Goal: Task Accomplishment & Management: Complete application form

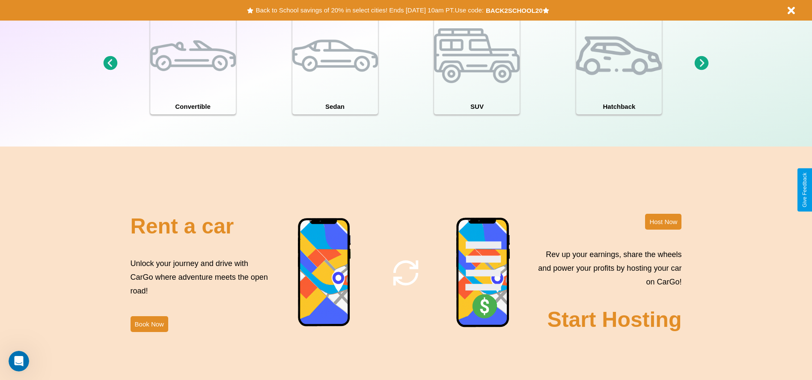
scroll to position [1228, 0]
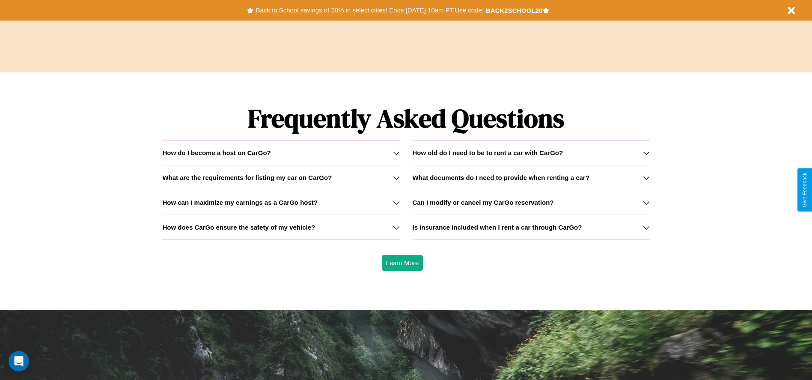
click at [531, 202] on h3 "Can I modify or cancel my CarGo reservation?" at bounding box center [483, 202] width 141 height 7
click at [281, 177] on h3 "What are the requirements for listing my car on CarGo?" at bounding box center [247, 177] width 170 height 7
click at [396, 152] on icon at bounding box center [396, 152] width 7 height 7
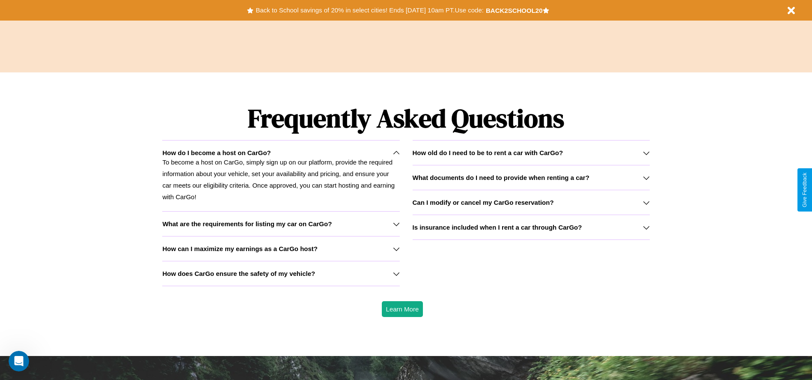
click at [281, 223] on h3 "What are the requirements for listing my car on CarGo?" at bounding box center [247, 223] width 170 height 7
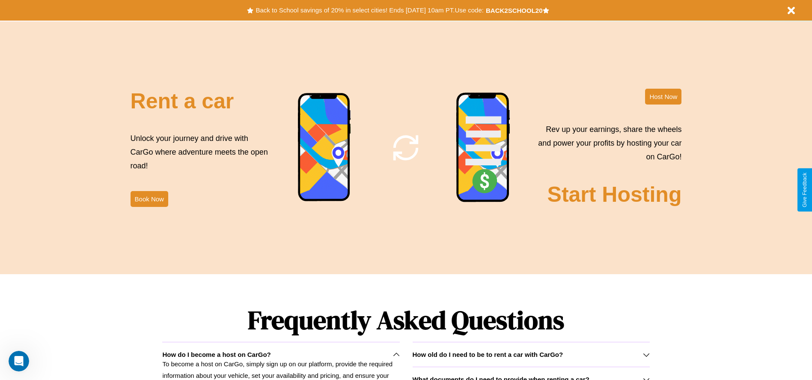
scroll to position [933, 0]
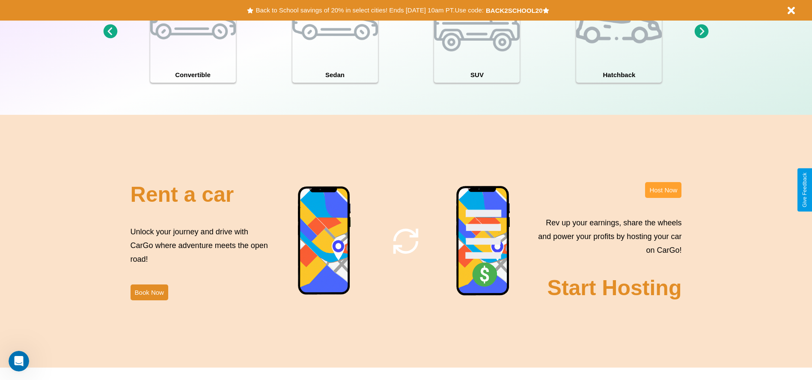
click at [663, 190] on button "Host Now" at bounding box center [663, 190] width 36 height 16
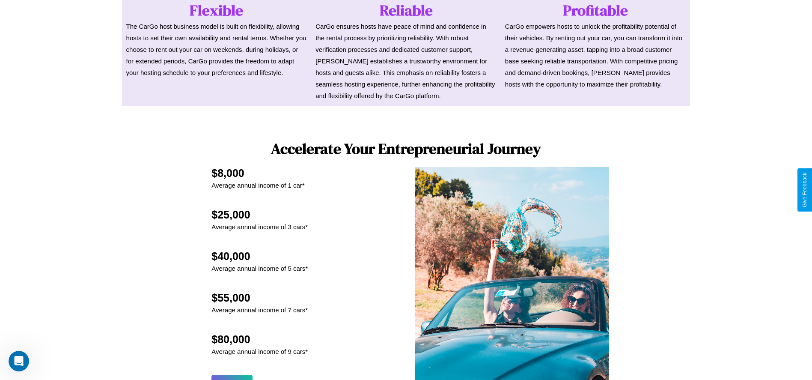
scroll to position [841, 0]
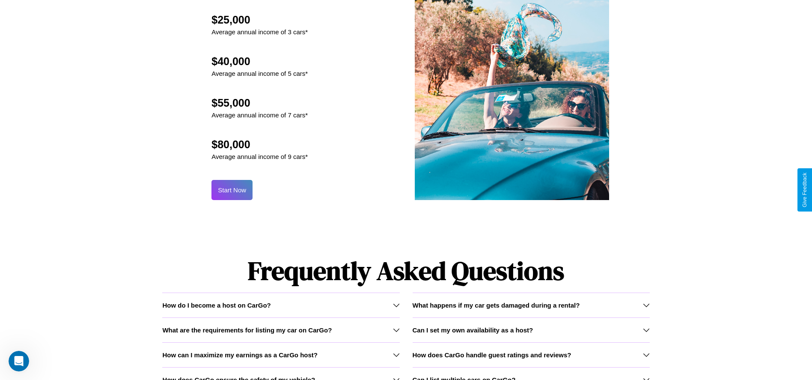
click at [232, 190] on button "Start Now" at bounding box center [231, 190] width 41 height 20
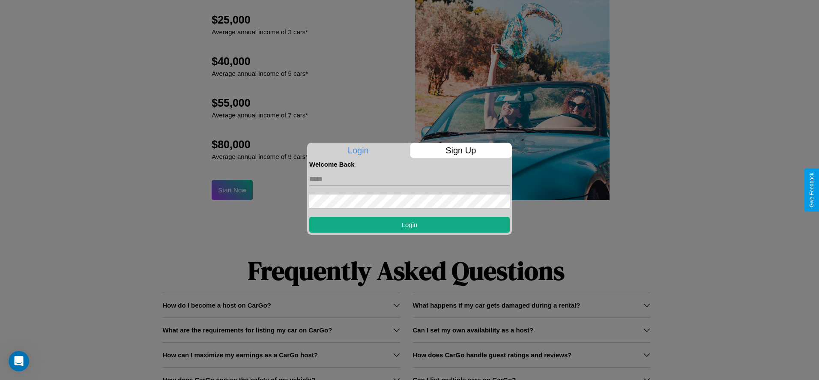
click at [409, 179] on input "text" at bounding box center [409, 179] width 200 height 14
type input "**********"
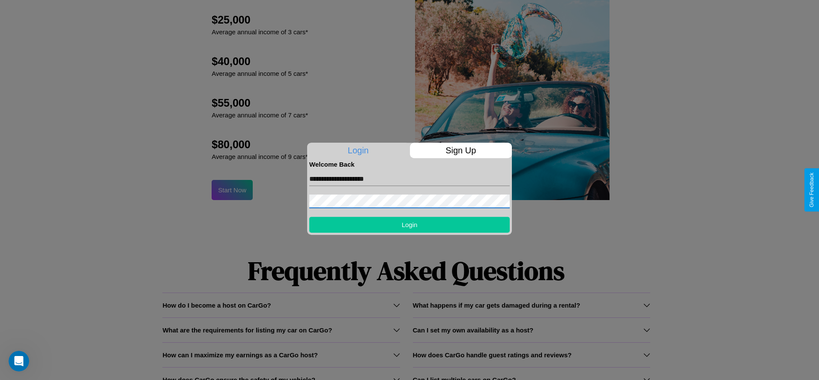
click at [409, 224] on button "Login" at bounding box center [409, 225] width 200 height 16
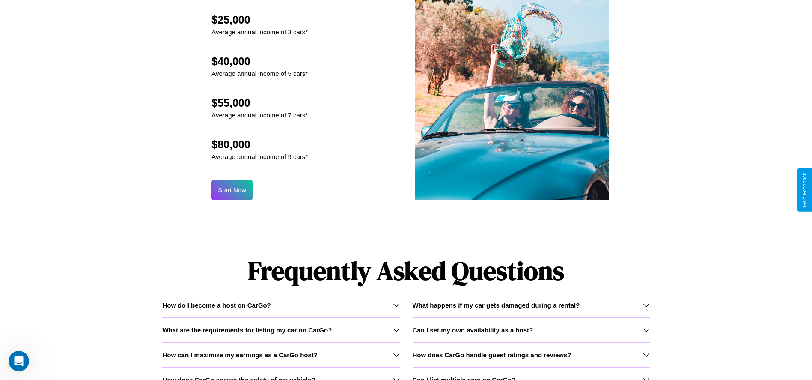
scroll to position [0, 0]
